Goal: Task Accomplishment & Management: Manage account settings

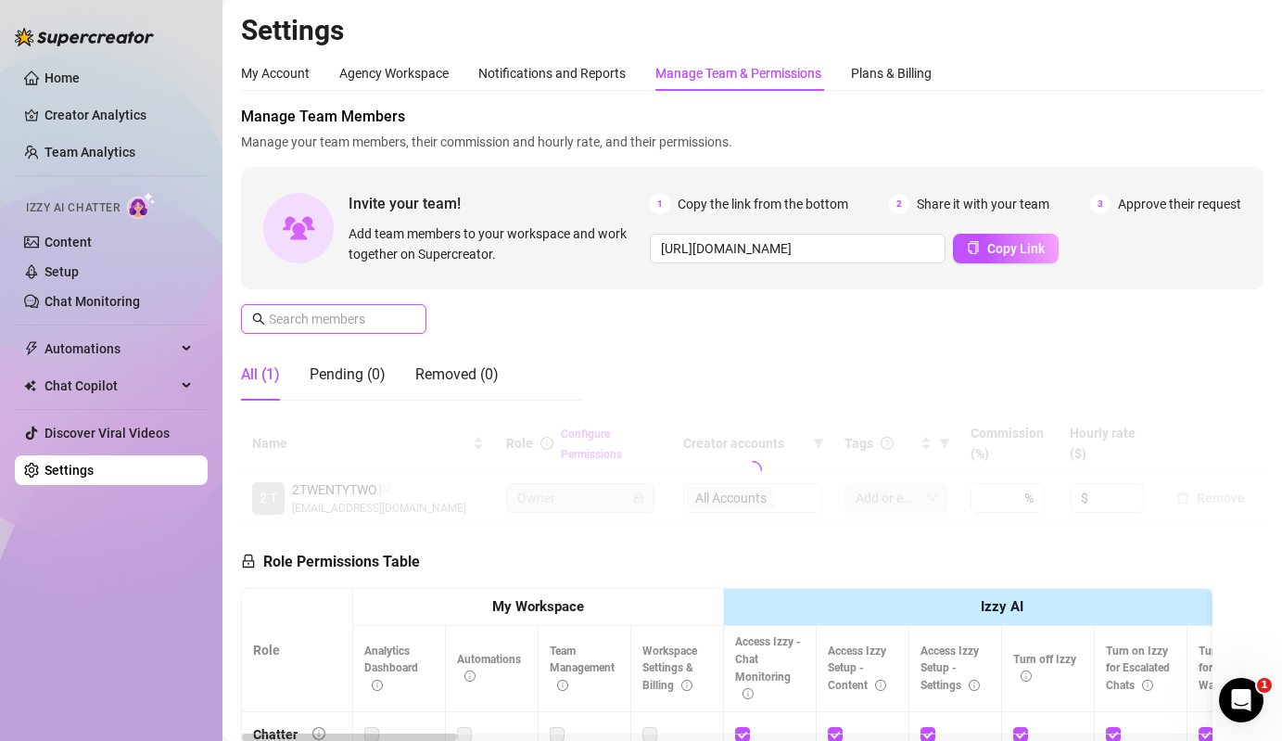
click at [382, 323] on input "text" at bounding box center [335, 319] width 132 height 20
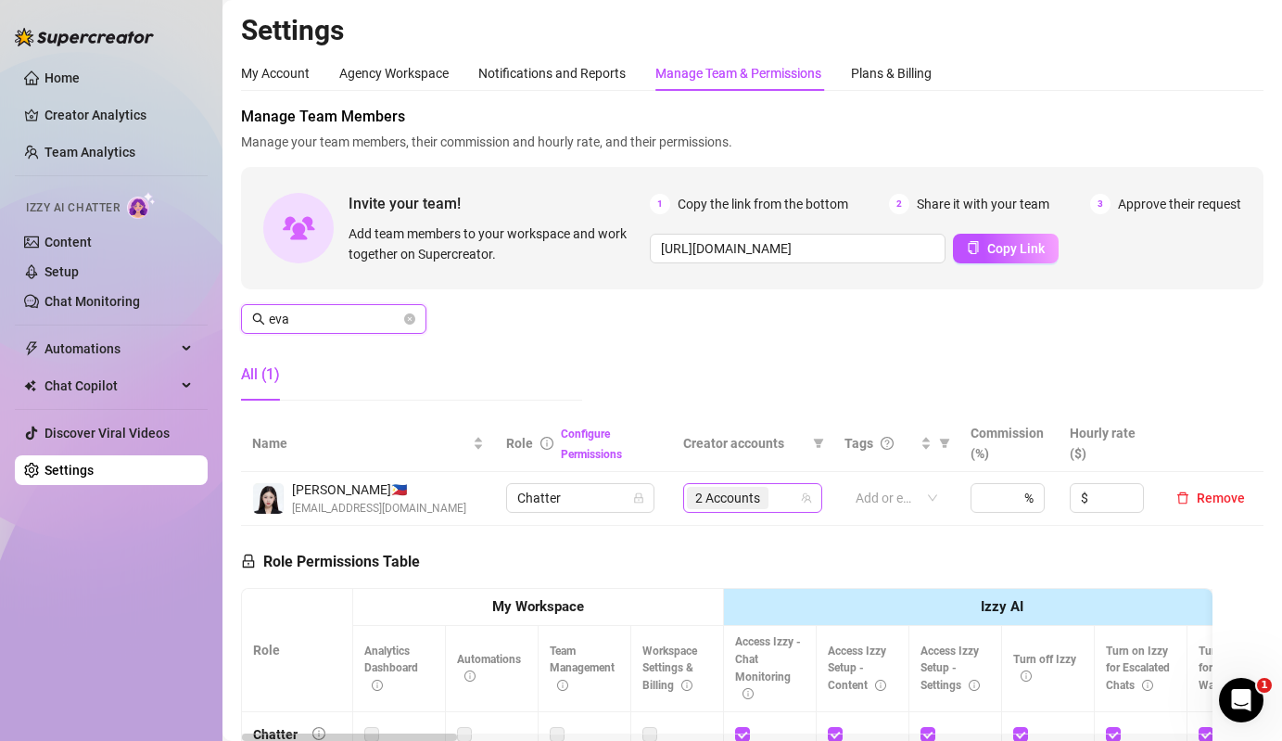
click at [760, 511] on div "2 Accounts" at bounding box center [752, 498] width 139 height 30
type input "eva"
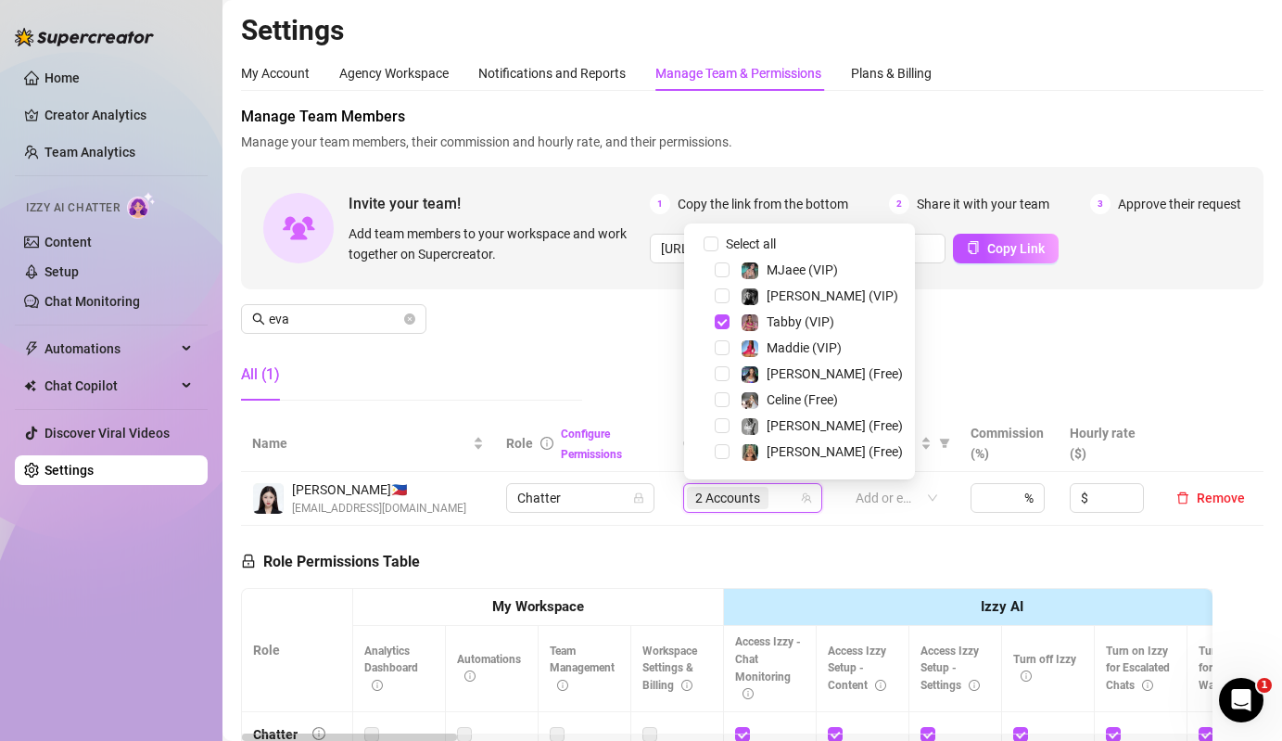
click at [758, 233] on div "Select all" at bounding box center [762, 244] width 80 height 22
click at [728, 243] on span "Select all" at bounding box center [751, 244] width 65 height 20
click at [719, 243] on input "Select all" at bounding box center [711, 243] width 15 height 15
click at [728, 243] on span "Select all" at bounding box center [751, 244] width 65 height 20
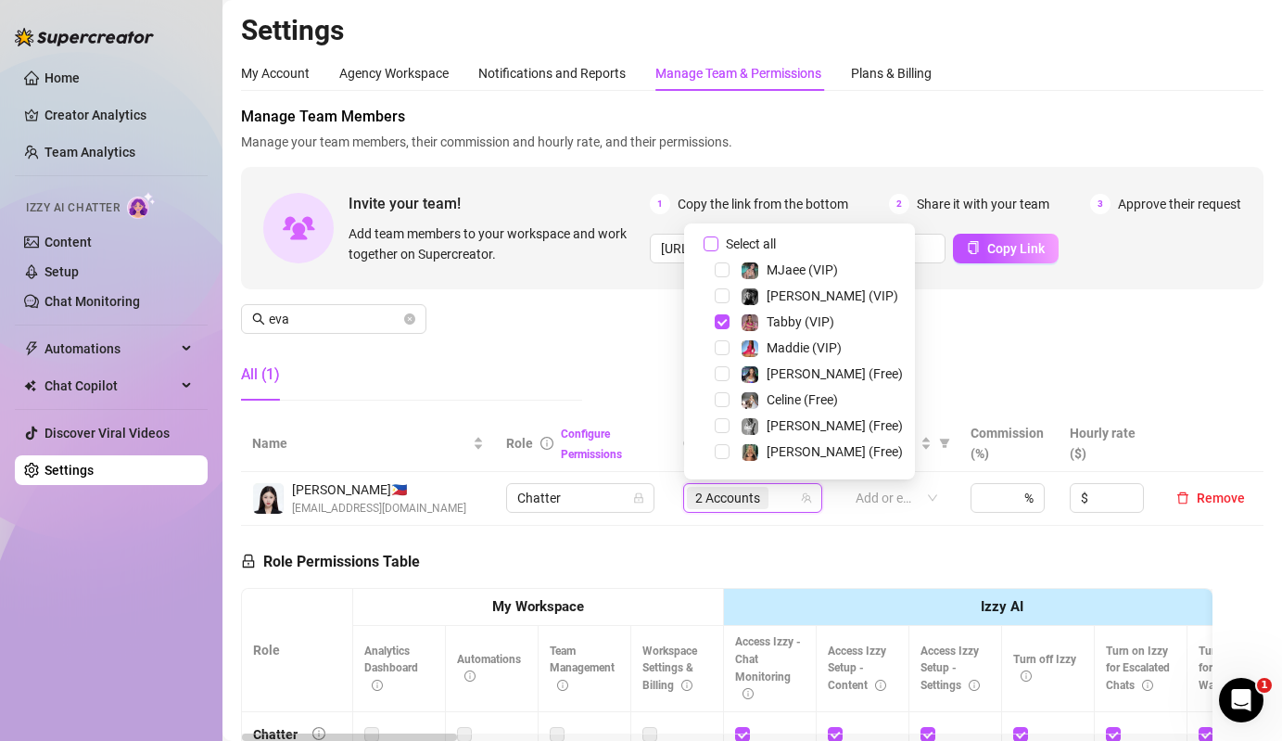
click at [719, 243] on input "Select all" at bounding box center [711, 243] width 15 height 15
checkbox input "false"
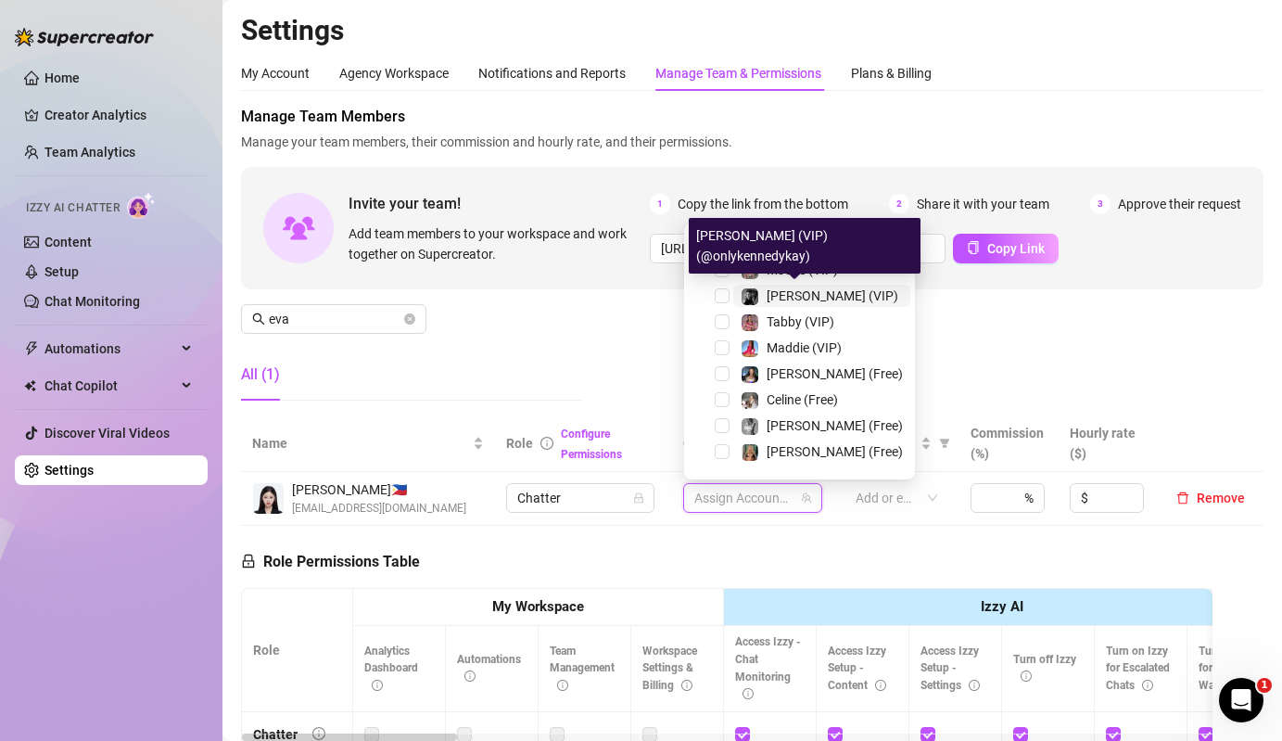
click at [772, 295] on span "[PERSON_NAME] (VIP)" at bounding box center [833, 295] width 132 height 15
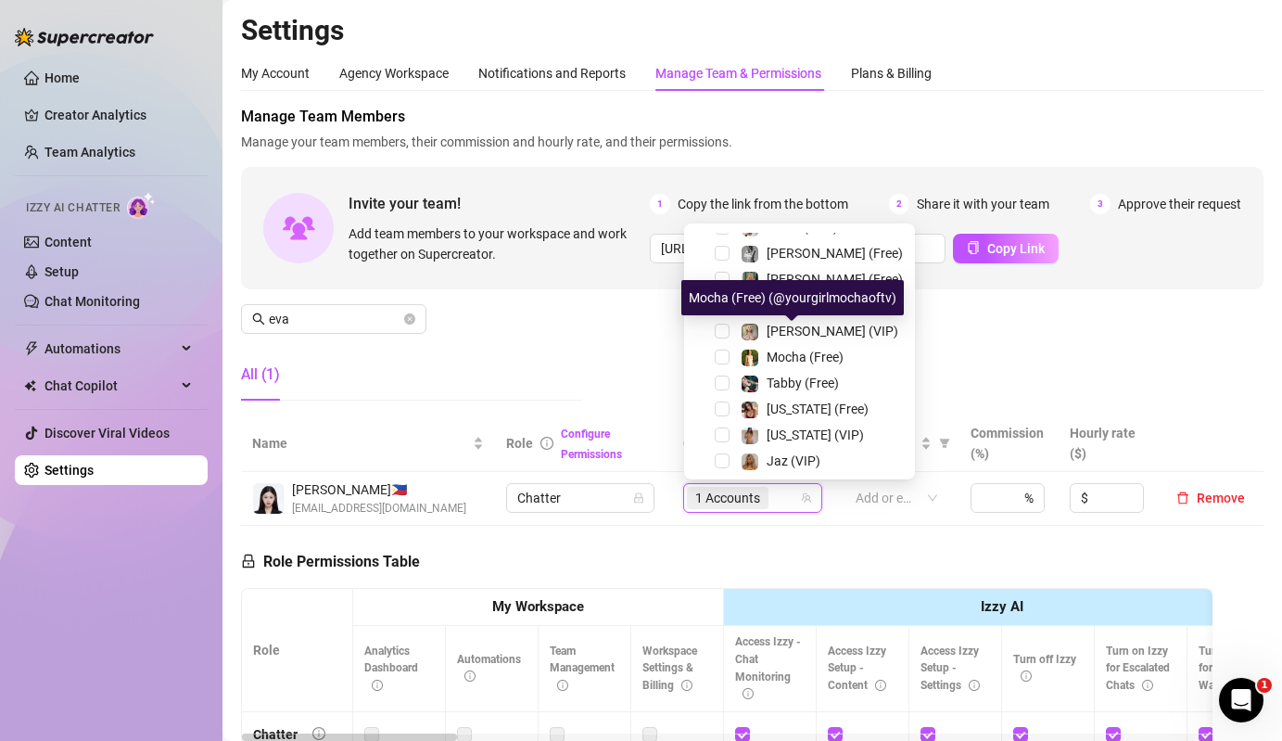
scroll to position [127, 0]
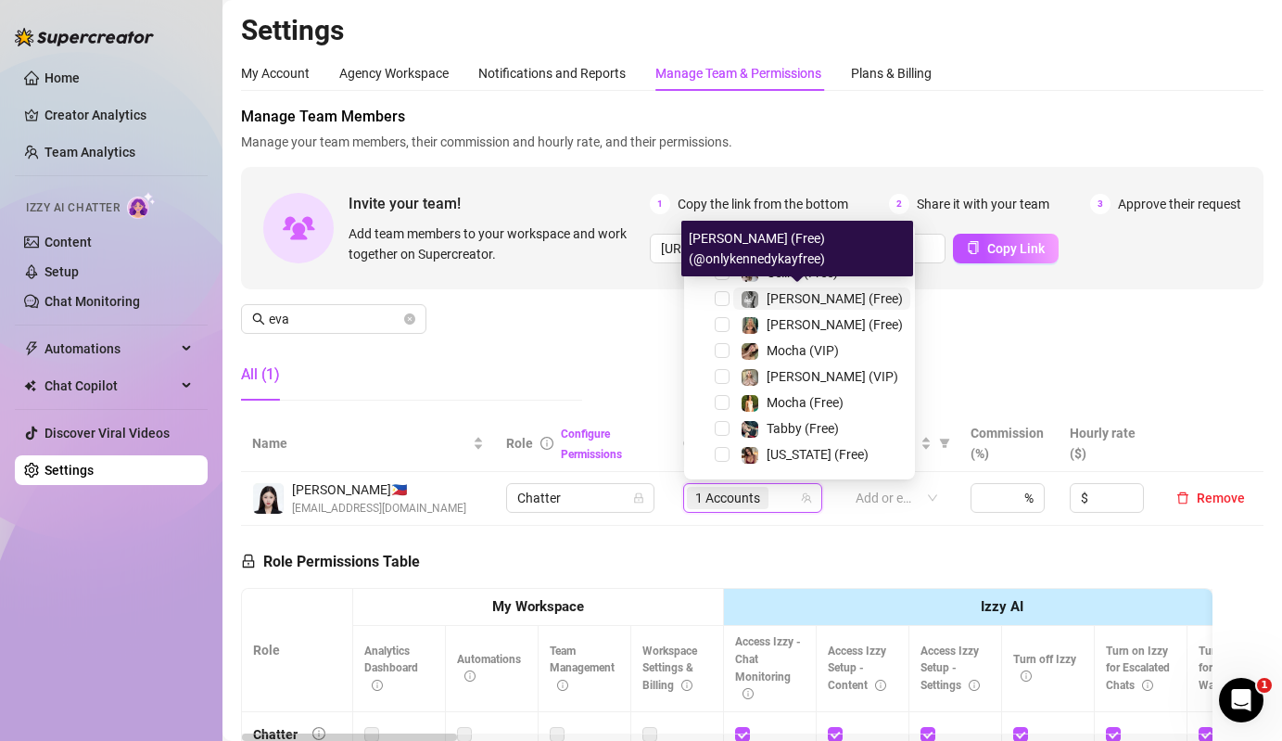
click at [746, 303] on img at bounding box center [750, 299] width 17 height 17
